Goal: Task Accomplishment & Management: Manage account settings

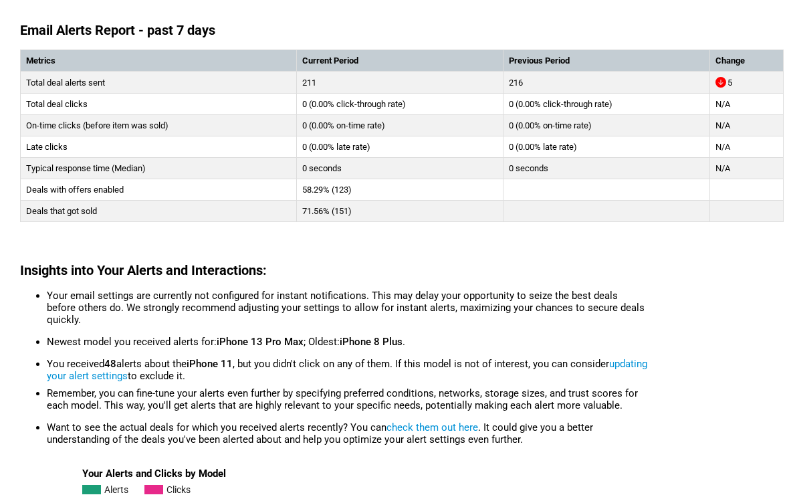
scroll to position [217, 0]
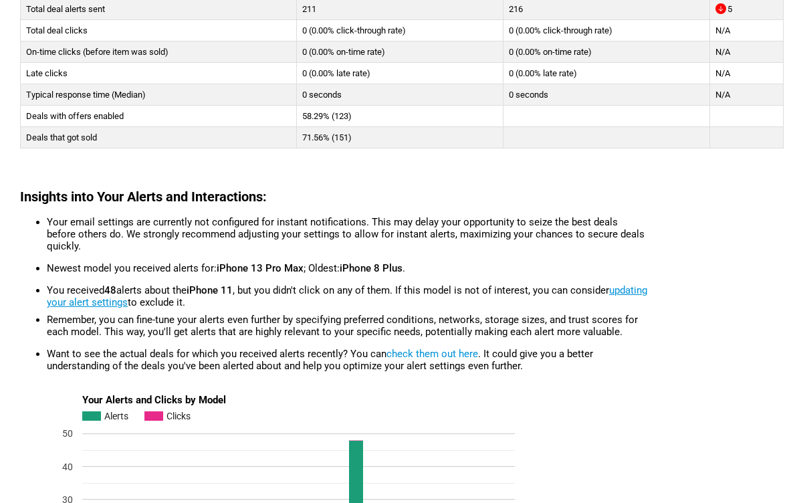
click at [72, 306] on link "updating your alert settings" at bounding box center [347, 296] width 601 height 24
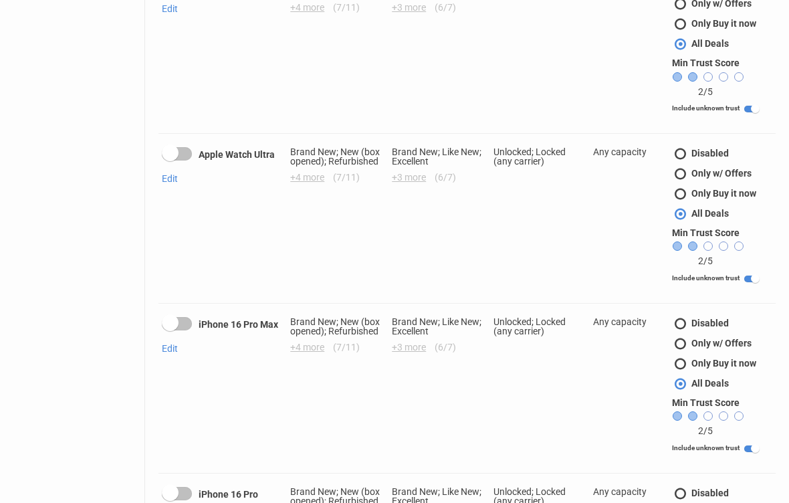
scroll to position [500, 0]
click at [177, 313] on div at bounding box center [170, 321] width 17 height 17
click at [0, 0] on input "checkbox" at bounding box center [0, 0] width 0 height 0
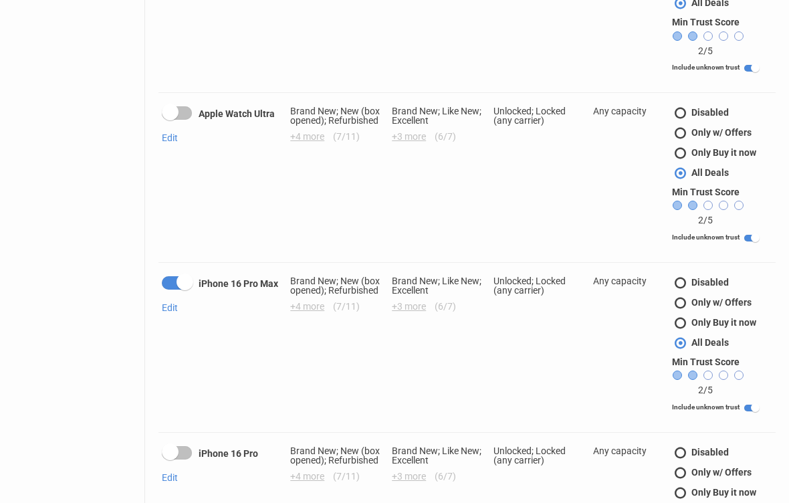
scroll to position [566, 0]
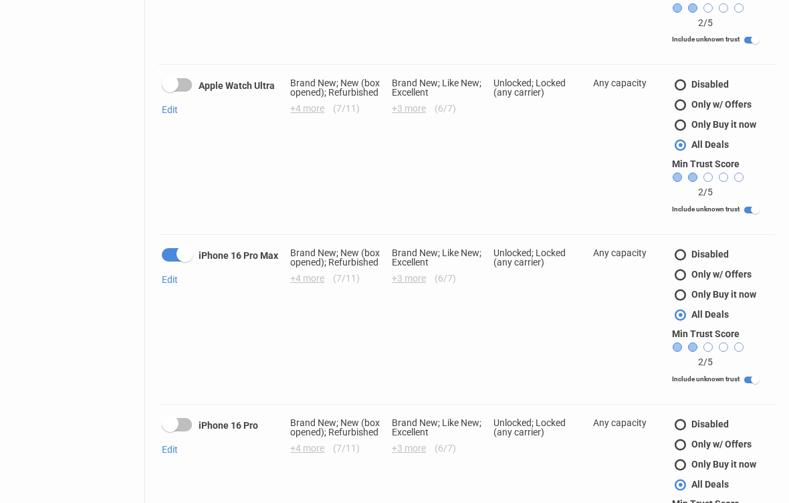
click at [173, 416] on div at bounding box center [170, 424] width 17 height 17
click at [0, 0] on input "checkbox" at bounding box center [0, 0] width 0 height 0
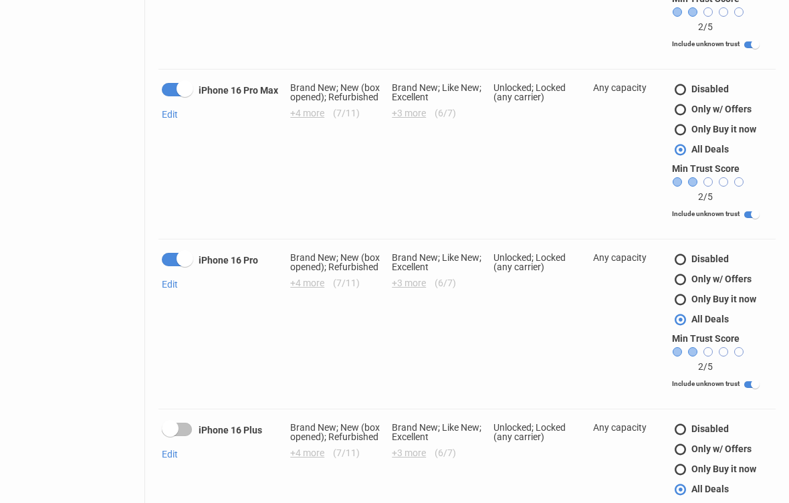
click at [166, 421] on div at bounding box center [170, 429] width 17 height 17
click at [0, 0] on input "checkbox" at bounding box center [0, 0] width 0 height 0
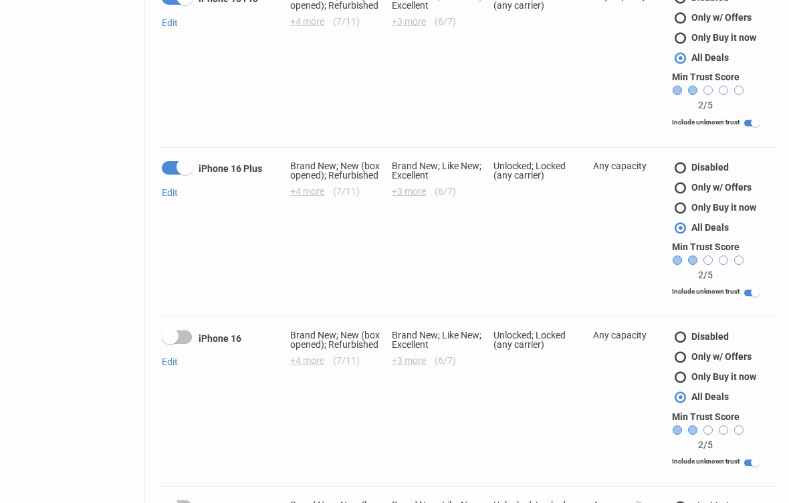
click at [171, 329] on div at bounding box center [170, 337] width 17 height 17
click at [0, 0] on input "checkbox" at bounding box center [0, 0] width 0 height 0
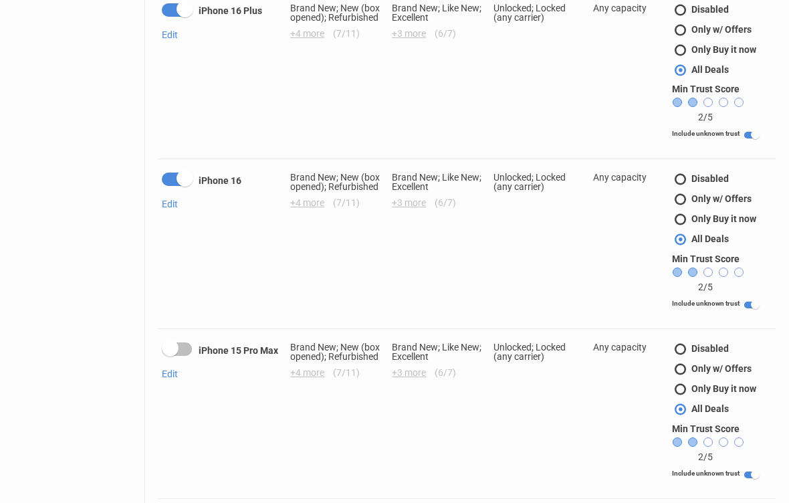
click at [171, 340] on div at bounding box center [170, 348] width 17 height 17
click at [0, 0] on input "checkbox" at bounding box center [0, 0] width 0 height 0
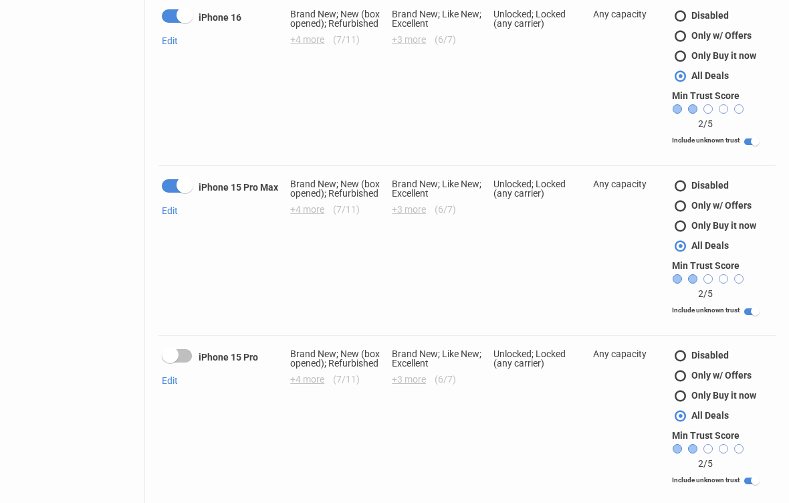
click at [175, 346] on div at bounding box center [170, 354] width 17 height 17
click at [0, 0] on input "checkbox" at bounding box center [0, 0] width 0 height 0
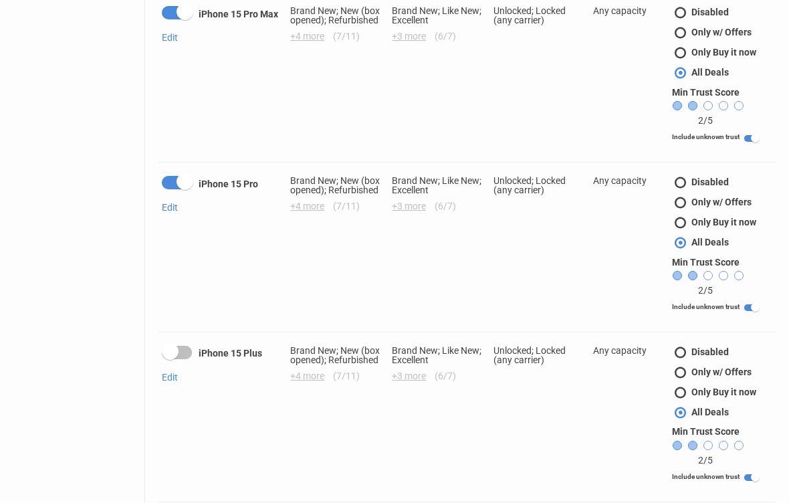
click at [169, 343] on div at bounding box center [170, 351] width 17 height 17
click at [0, 0] on input "checkbox" at bounding box center [0, 0] width 0 height 0
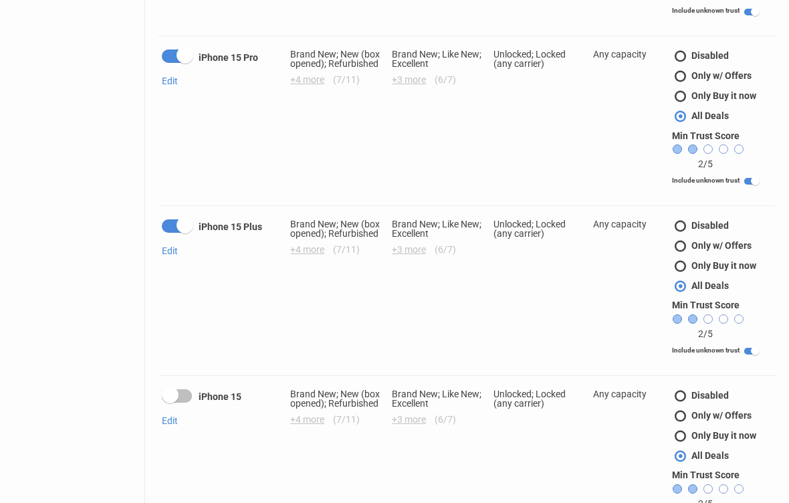
click at [169, 387] on div at bounding box center [170, 395] width 17 height 17
click at [0, 0] on input "checkbox" at bounding box center [0, 0] width 0 height 0
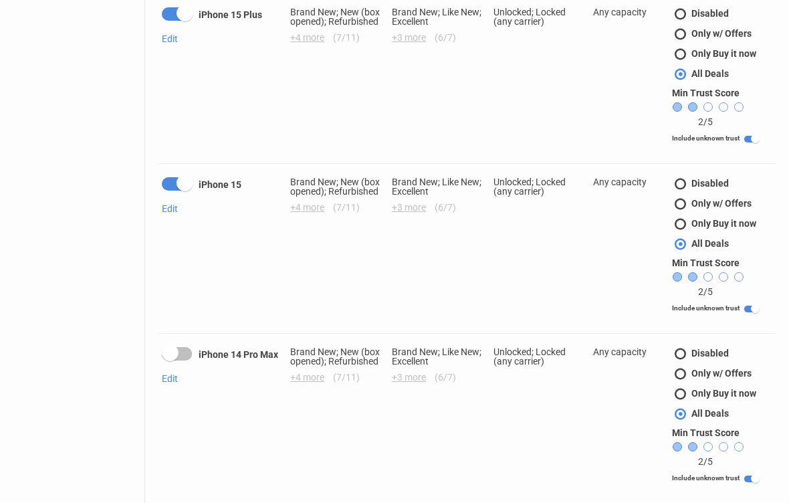
scroll to position [1926, 0]
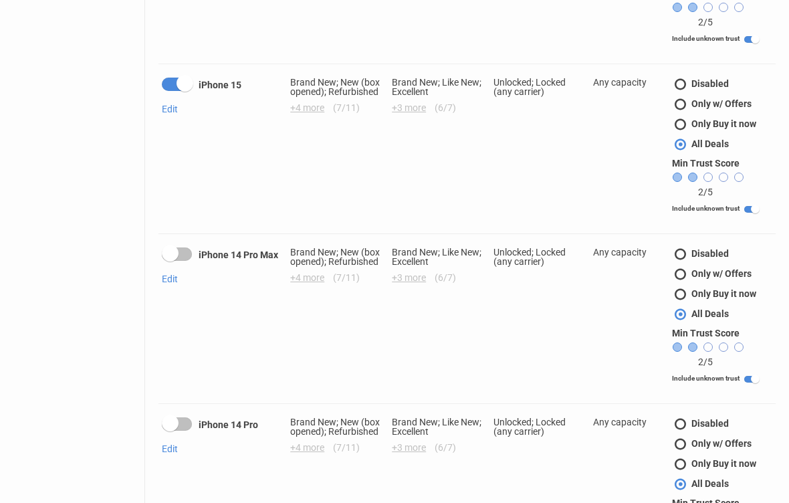
click at [171, 245] on div at bounding box center [170, 253] width 17 height 17
click at [0, 0] on input "checkbox" at bounding box center [0, 0] width 0 height 0
click at [170, 415] on div at bounding box center [170, 423] width 17 height 17
click at [0, 0] on input "checkbox" at bounding box center [0, 0] width 0 height 0
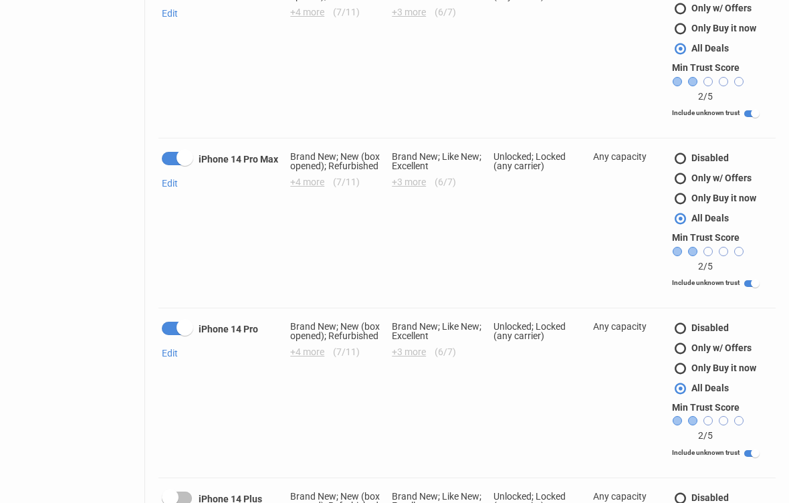
scroll to position [2187, 0]
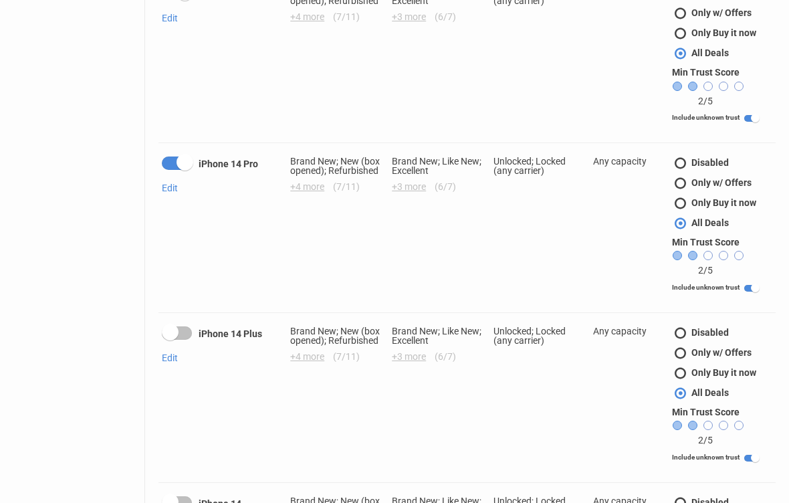
click at [163, 326] on label at bounding box center [180, 332] width 37 height 13
click at [0, 0] on input "checkbox" at bounding box center [0, 0] width 0 height 0
click at [168, 494] on div at bounding box center [170, 502] width 17 height 17
click at [0, 0] on input "checkbox" at bounding box center [0, 0] width 0 height 0
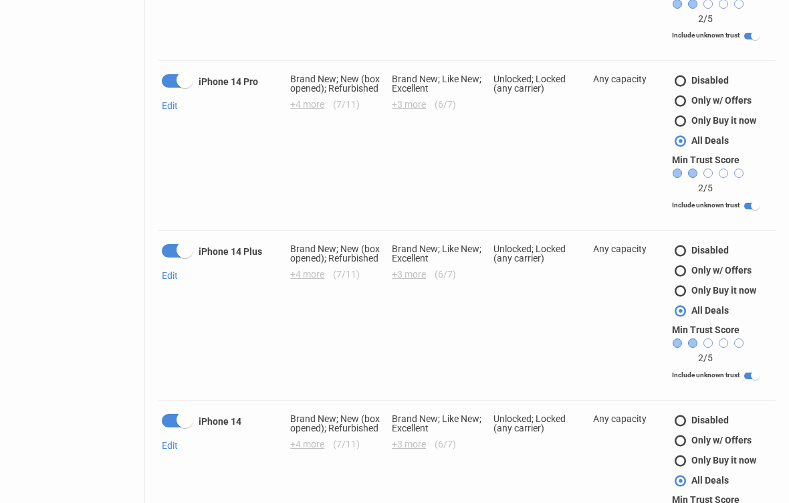
scroll to position [2387, 0]
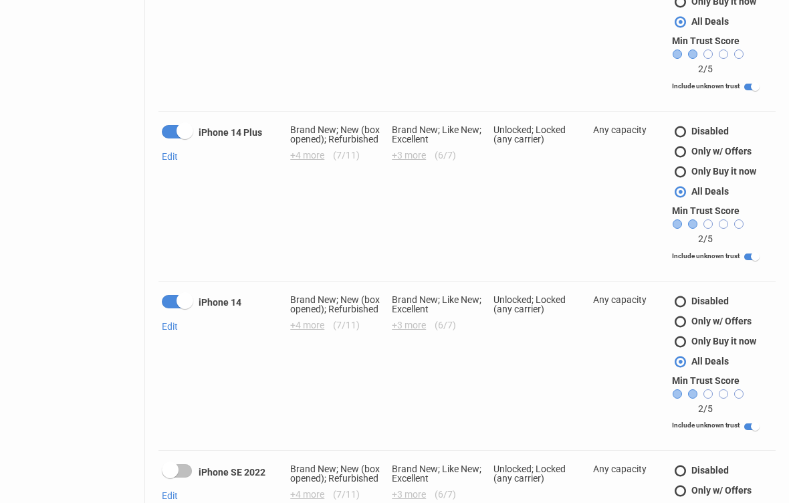
click at [163, 465] on label at bounding box center [180, 471] width 37 height 13
click at [0, 0] on input "checkbox" at bounding box center [0, 0] width 0 height 0
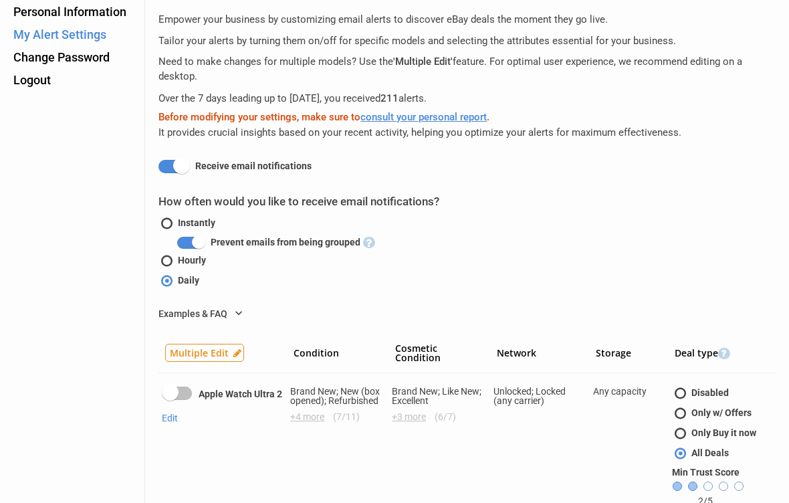
scroll to position [0, 0]
